Goal: Task Accomplishment & Management: Complete application form

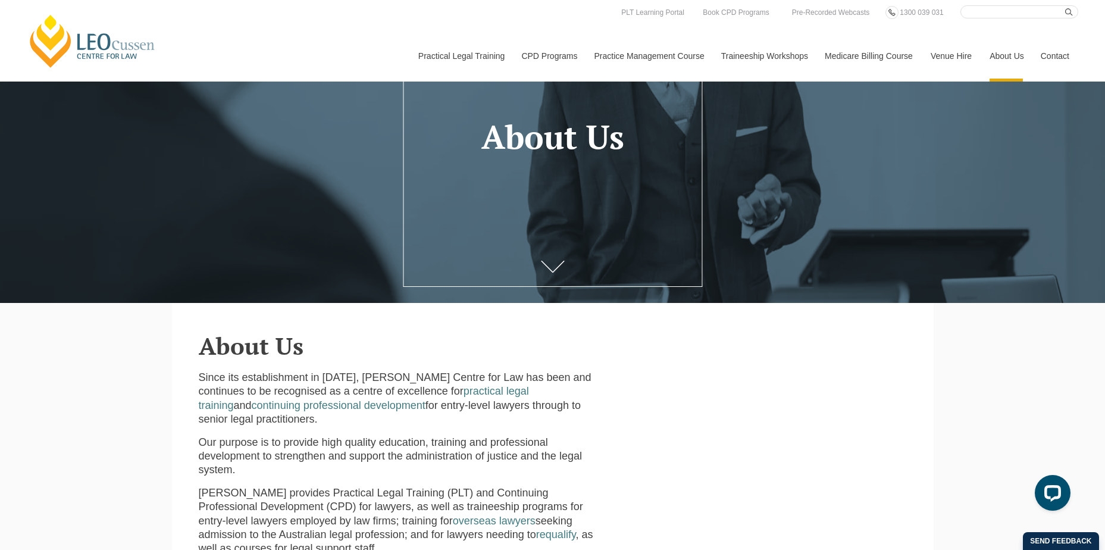
click at [1061, 53] on link "Contact" at bounding box center [1054, 55] width 46 height 51
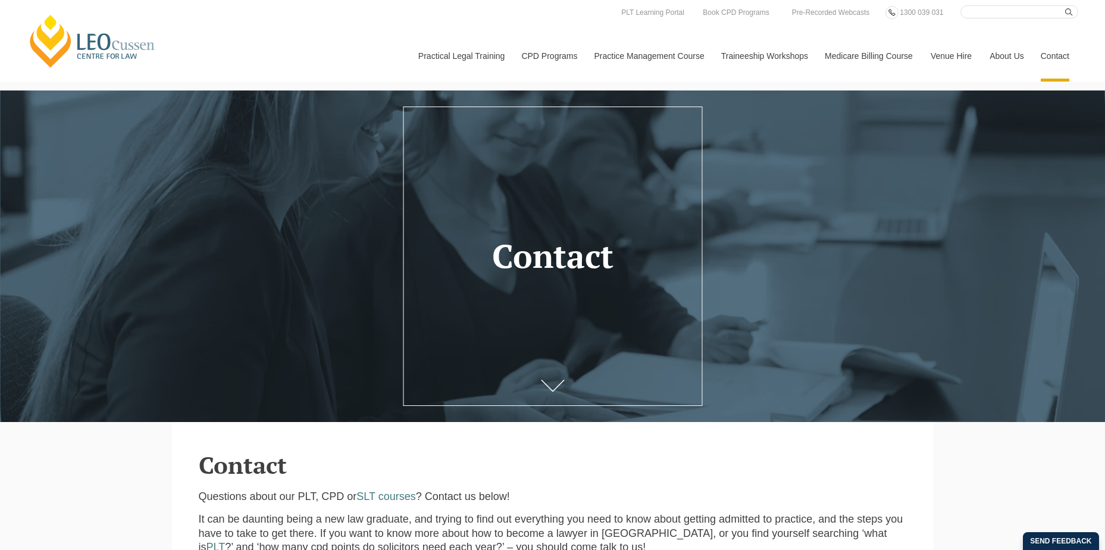
click at [1006, 173] on div at bounding box center [552, 255] width 1105 height 331
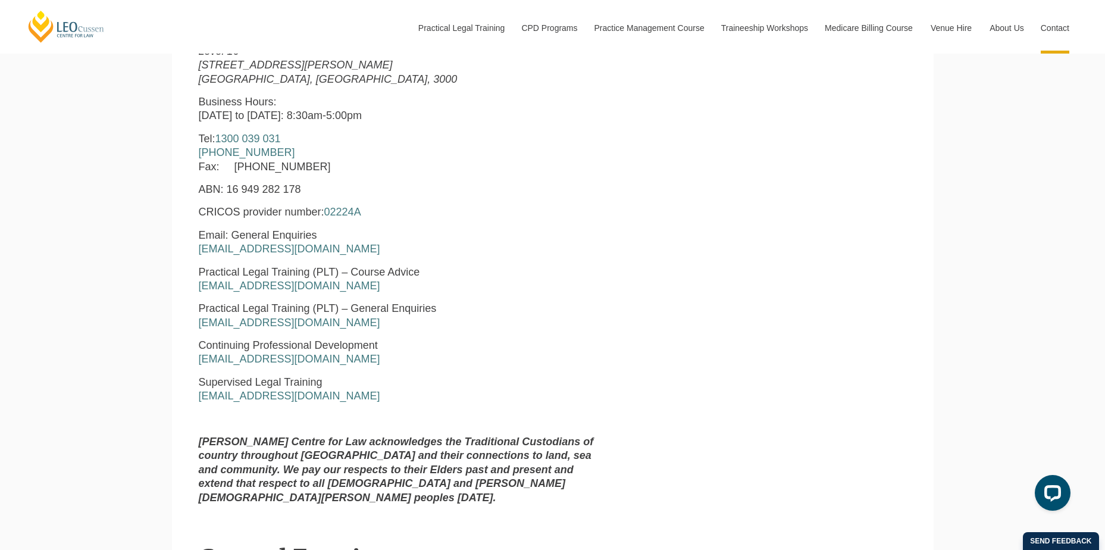
scroll to position [595, 0]
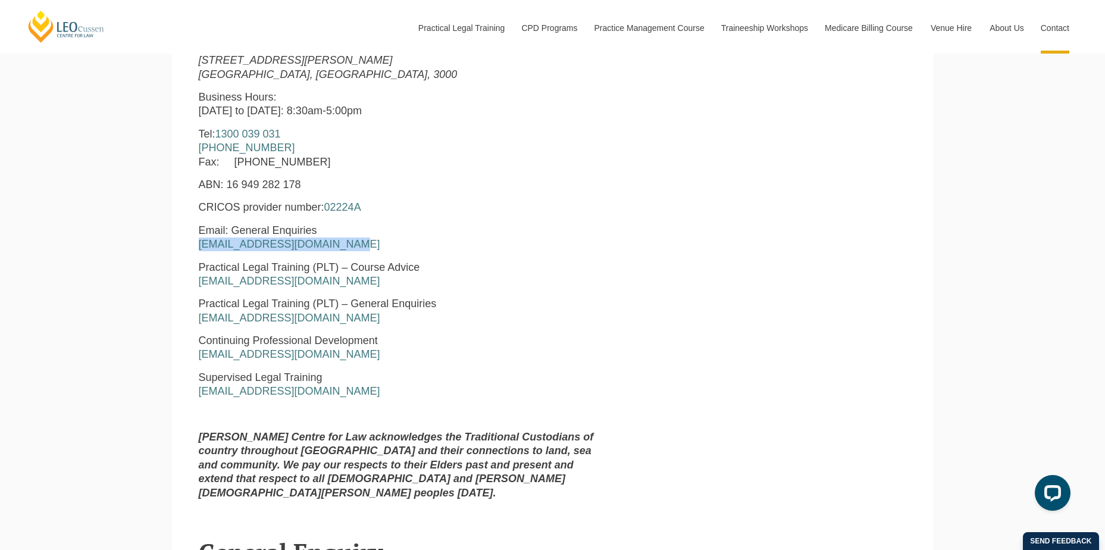
drag, startPoint x: 341, startPoint y: 243, endPoint x: 196, endPoint y: 247, distance: 145.8
click at [196, 247] on div "[PERSON_NAME] Centre for Law [STREET_ADDRESS][PERSON_NAME] Business Hours: [DAT…" at bounding box center [401, 263] width 423 height 492
copy link "[EMAIL_ADDRESS][DOMAIN_NAME]"
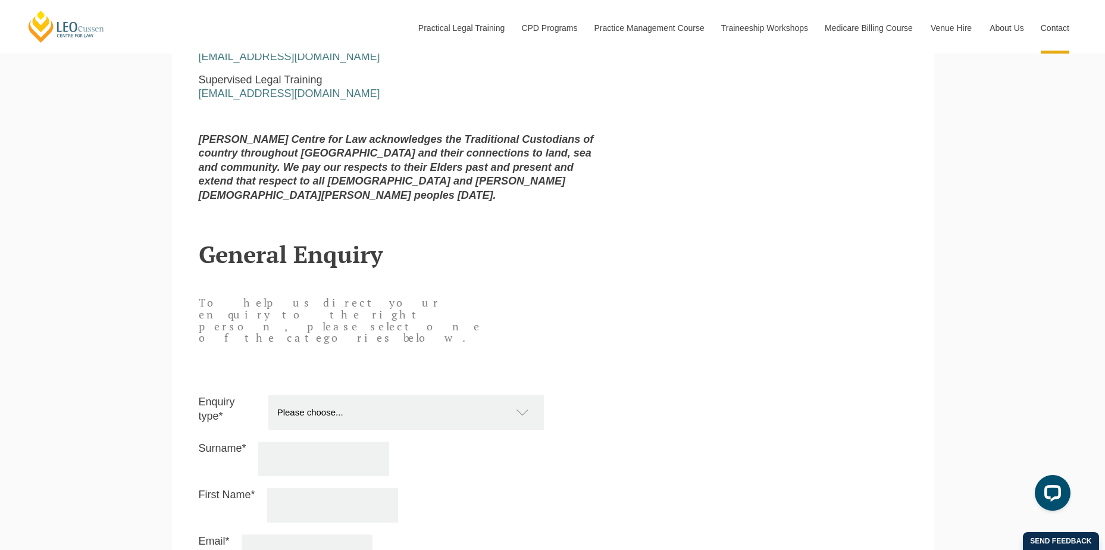
scroll to position [1071, 0]
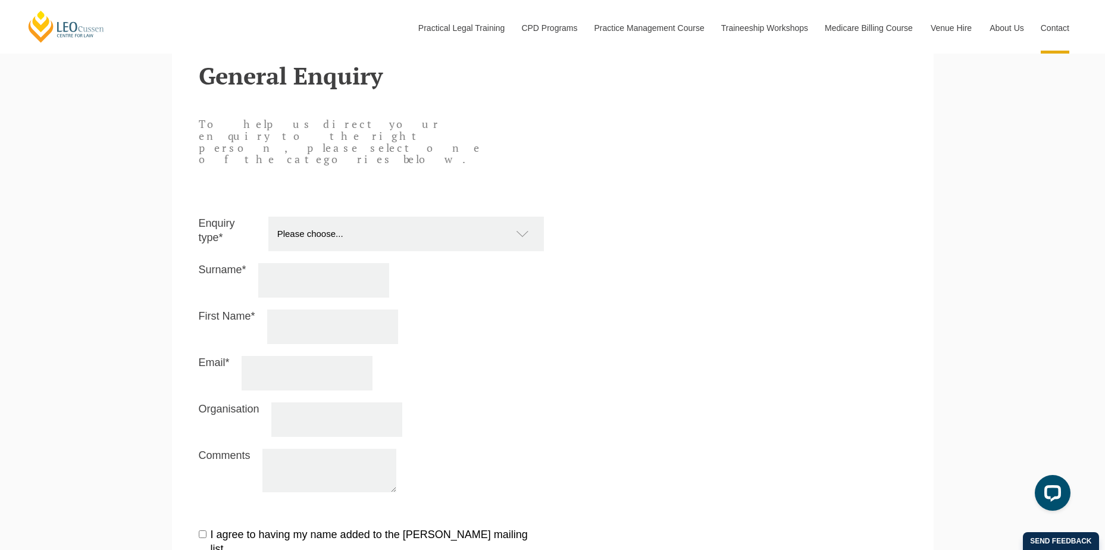
click at [382, 217] on select "Please choose... Practical Training Course (Onsite and Online) Supervised Legal…" at bounding box center [411, 234] width 287 height 34
select select "Other"
click at [268, 217] on select "Please choose... Practical Training Course (Onsite and Online) Supervised Legal…" at bounding box center [411, 234] width 287 height 34
click at [327, 263] on input "Surname*" at bounding box center [323, 280] width 131 height 34
type input "Rickersey"
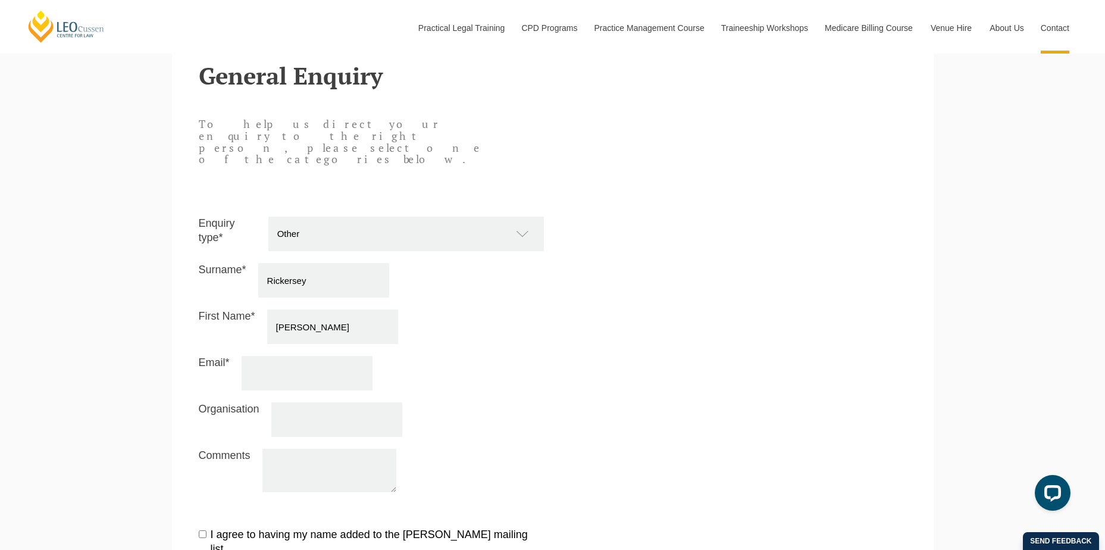
type input "[PERSON_NAME]"
type input "[EMAIL_ADDRESS][DOMAIN_NAME]"
type textarea "Hi - just want to get back on the [PERSON_NAME] mailing list, as I seem to have…"
click at [202, 530] on input "I agree to having my name added to the [PERSON_NAME] mailing list" at bounding box center [203, 534] width 8 height 8
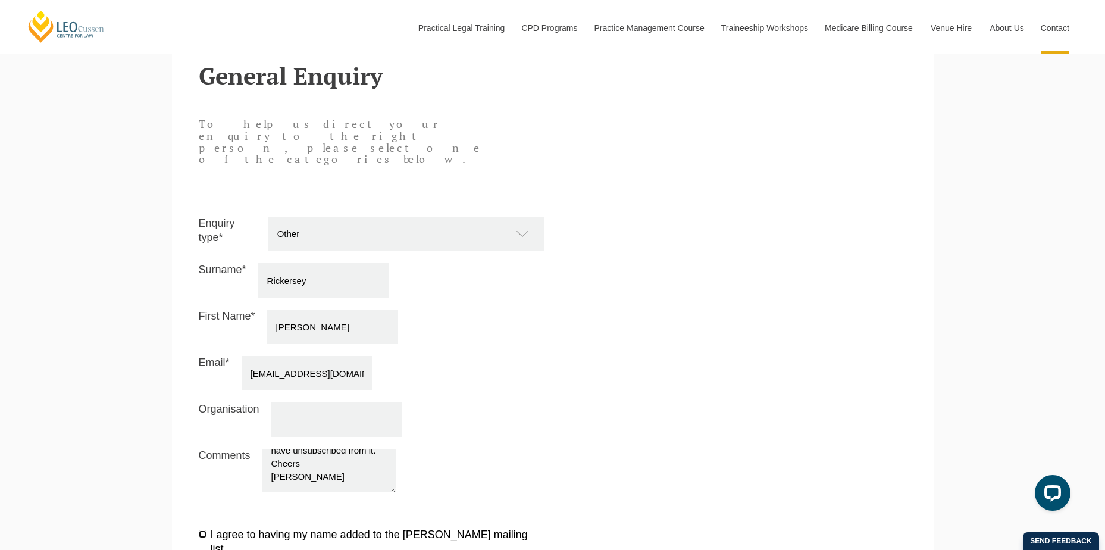
checkbox input "true"
click at [284, 448] on textarea "Hi - just want to get back on the [PERSON_NAME] mailing list, as I seem to have…" at bounding box center [329, 469] width 134 height 43
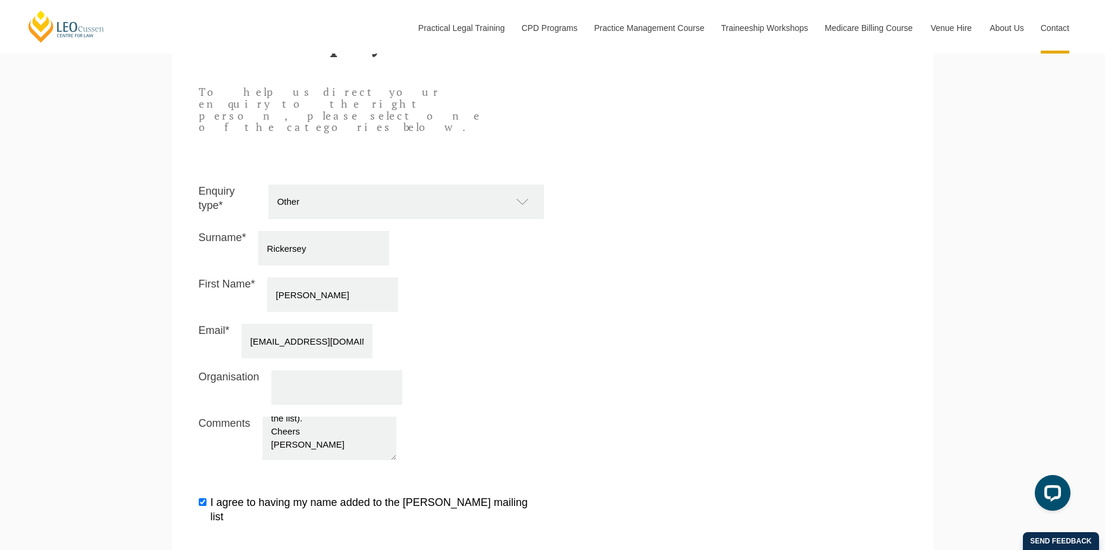
scroll to position [1130, 0]
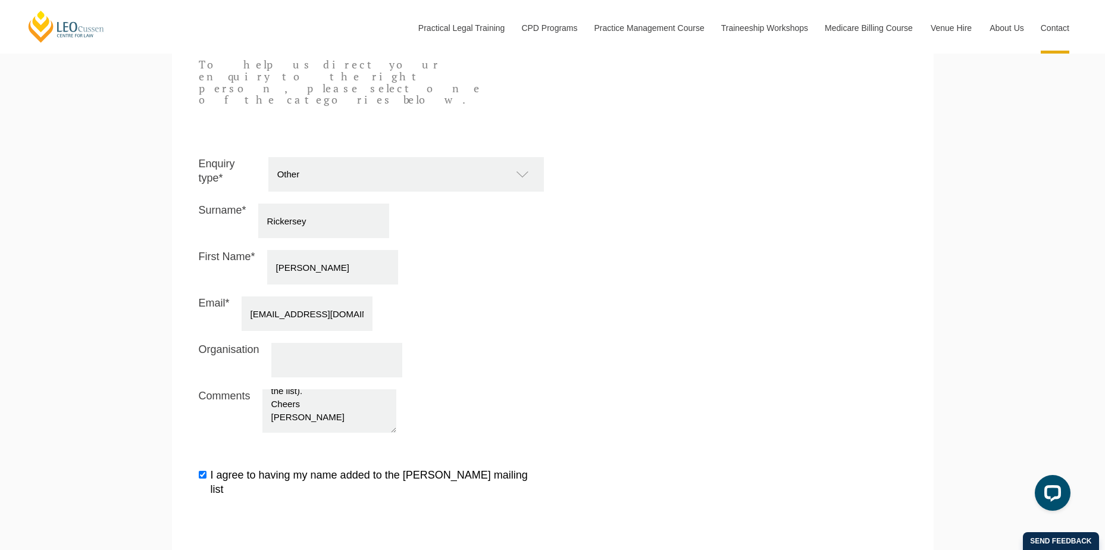
type textarea "Hi there - I'm a [PERSON_NAME] Alumnus and just wanted to get back on the [PERS…"
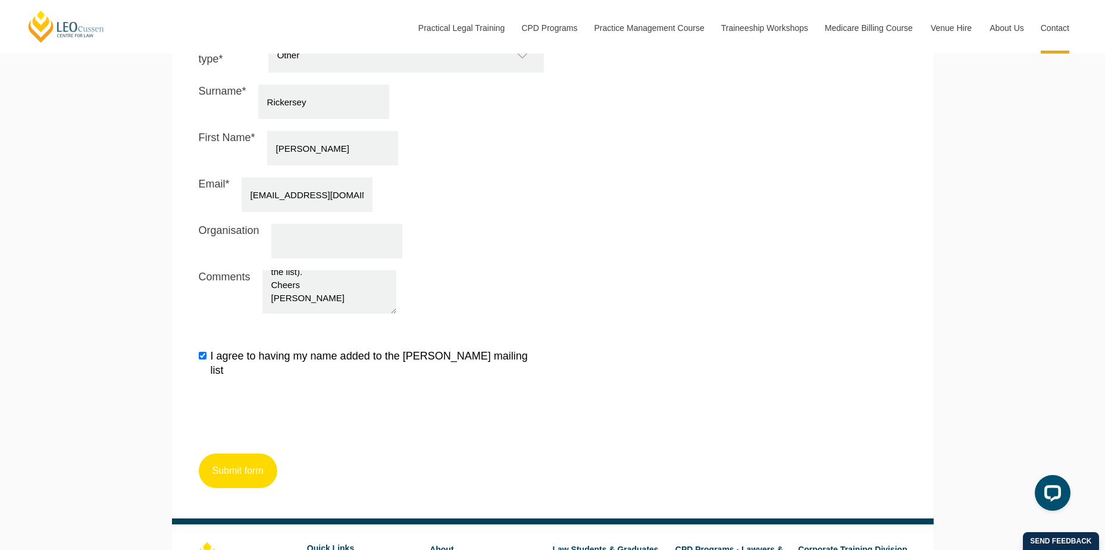
click at [244, 453] on button "Submit form" at bounding box center [238, 470] width 79 height 34
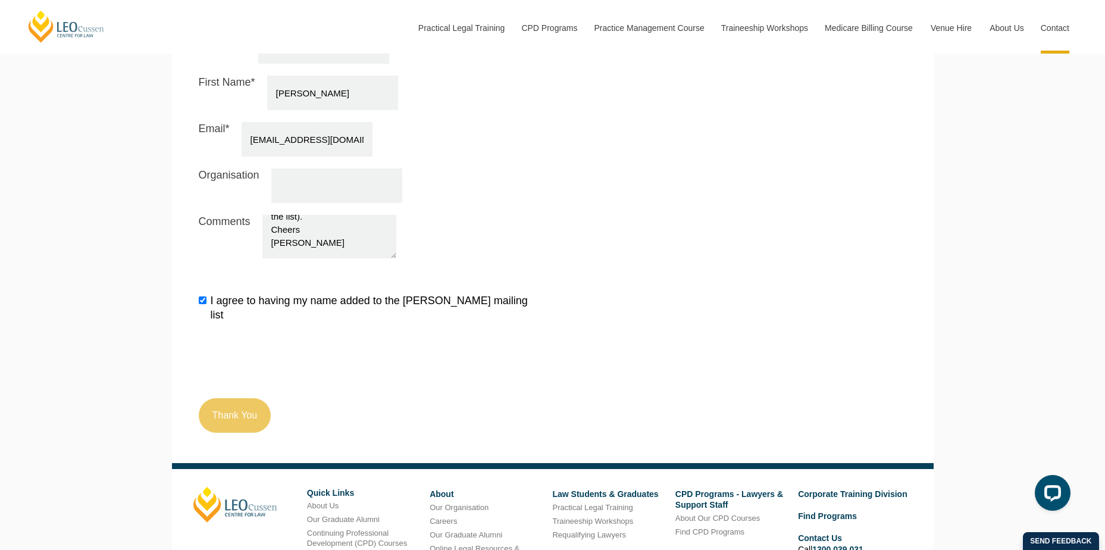
scroll to position [1278, 0]
